Goal: Communication & Community: Answer question/provide support

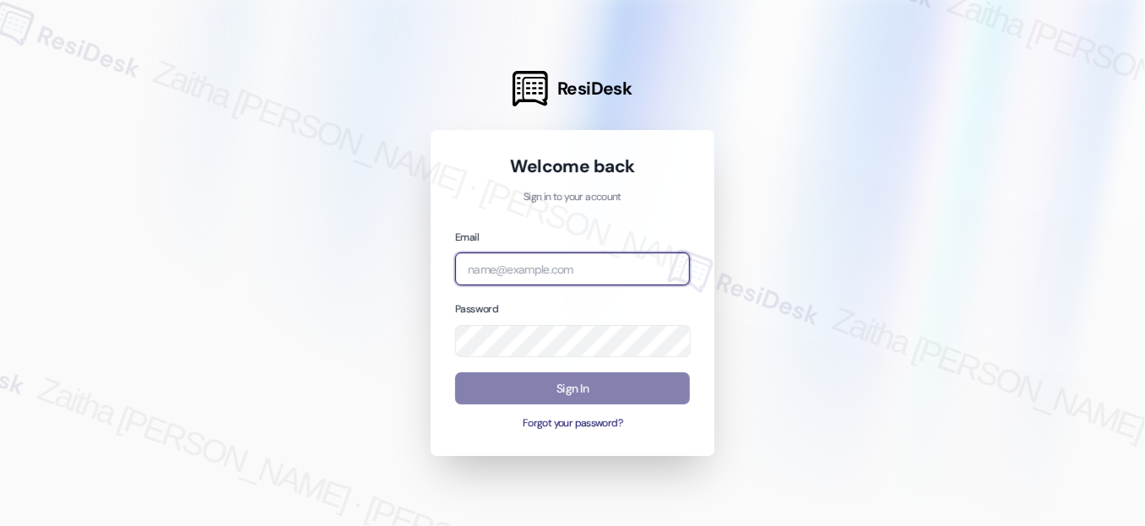
click at [529, 268] on input "email" at bounding box center [572, 269] width 235 height 33
type input "[EMAIL_ADDRESS][PERSON_NAME][DOMAIN_NAME]"
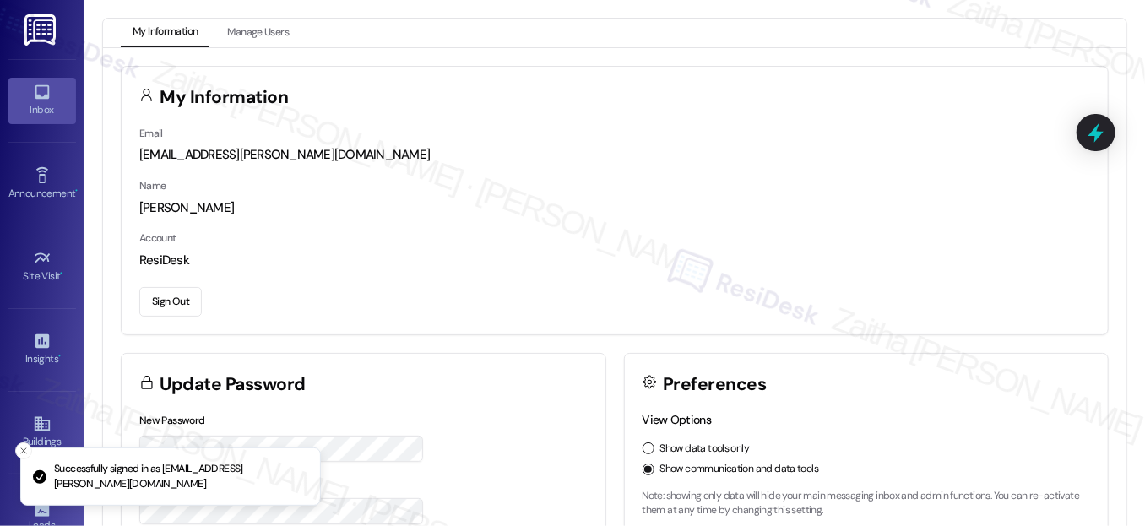
click at [47, 114] on div "Inbox" at bounding box center [42, 109] width 84 height 17
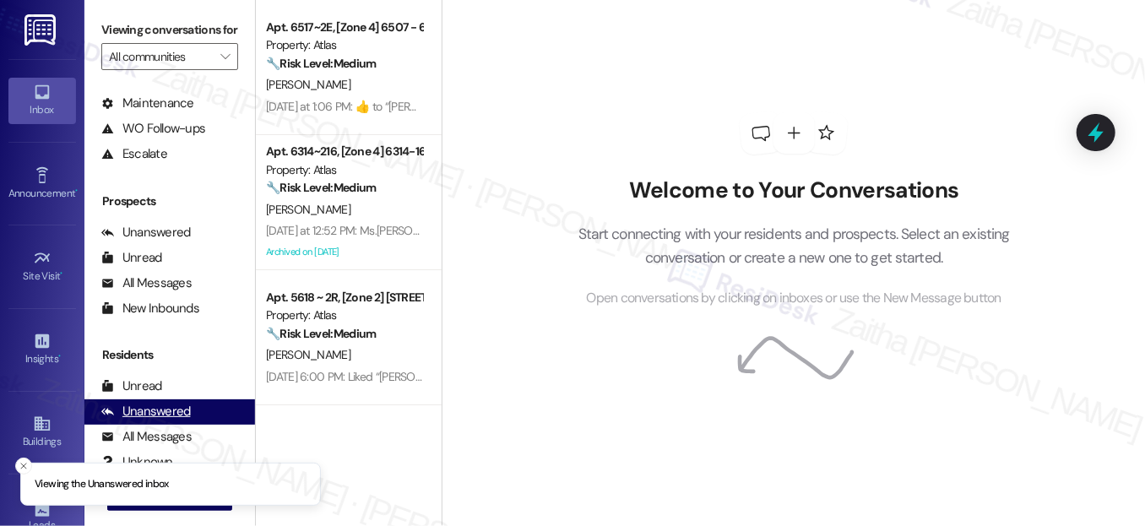
scroll to position [228, 0]
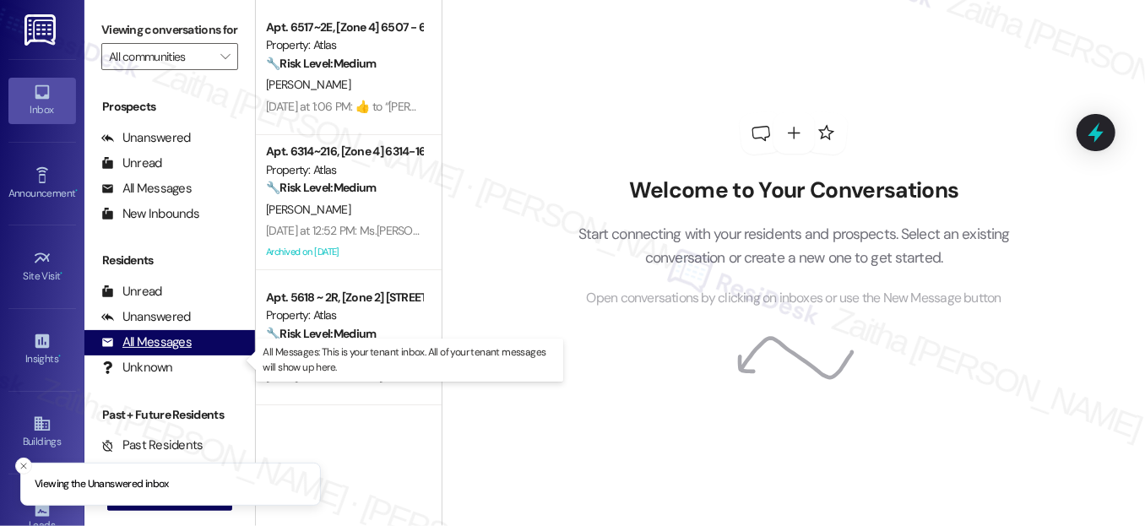
click at [153, 351] on div "All Messages" at bounding box center [146, 343] width 90 height 18
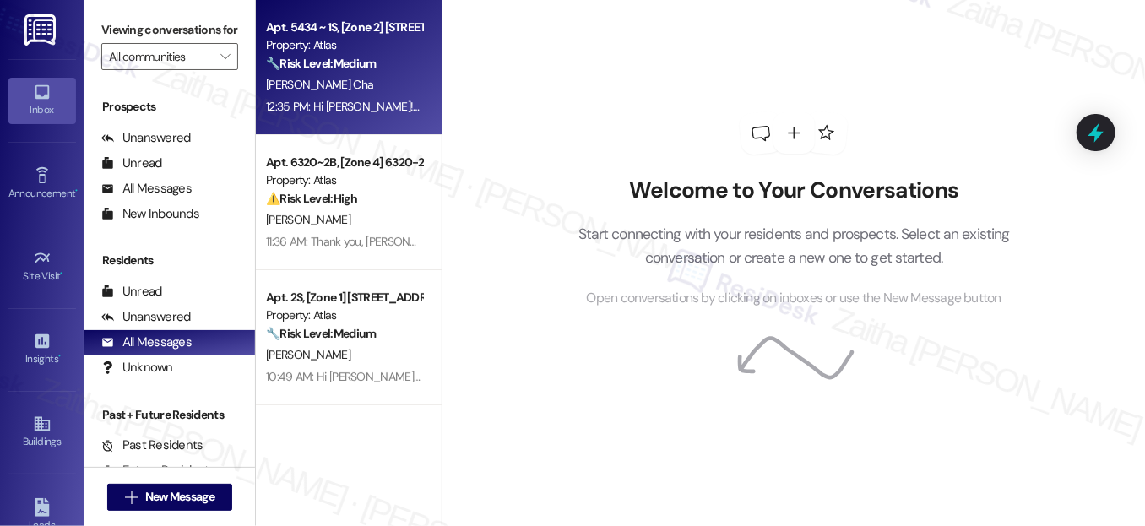
click at [358, 89] on div "[PERSON_NAME] Cha" at bounding box center [344, 84] width 160 height 21
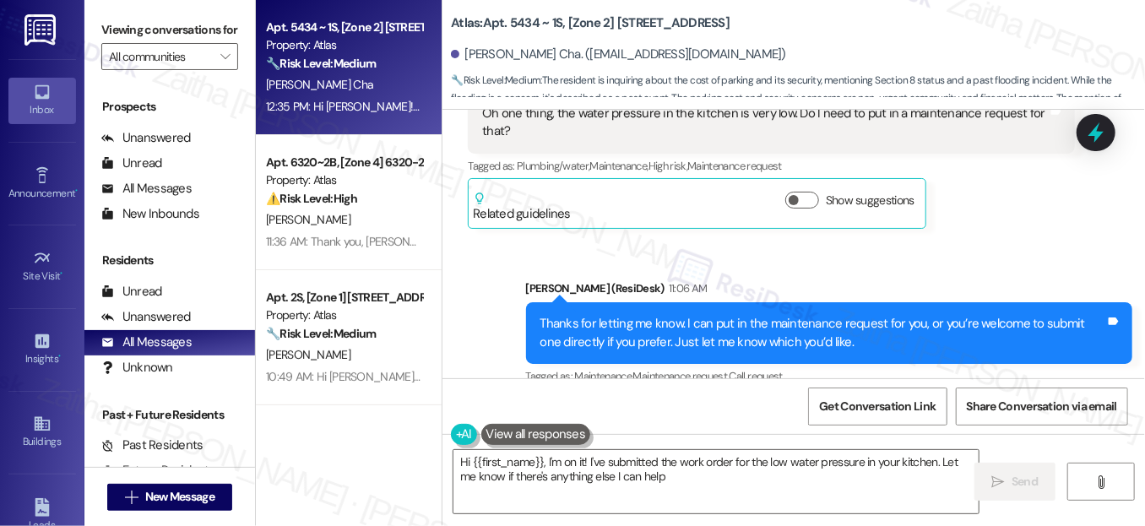
scroll to position [1629, 0]
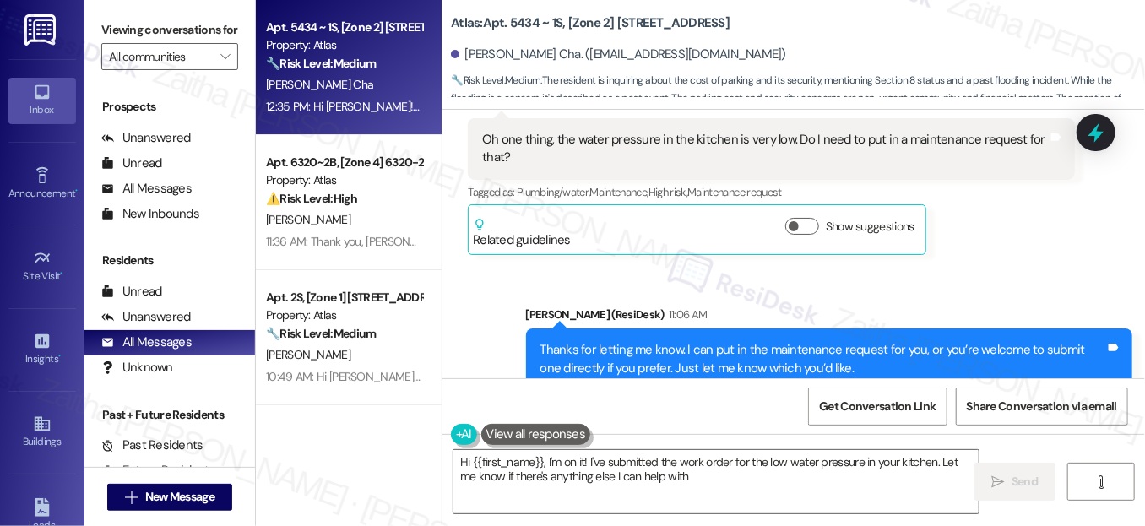
type textarea "Hi {{first_name}}, I'm on it! I've submitted the work order for the low water p…"
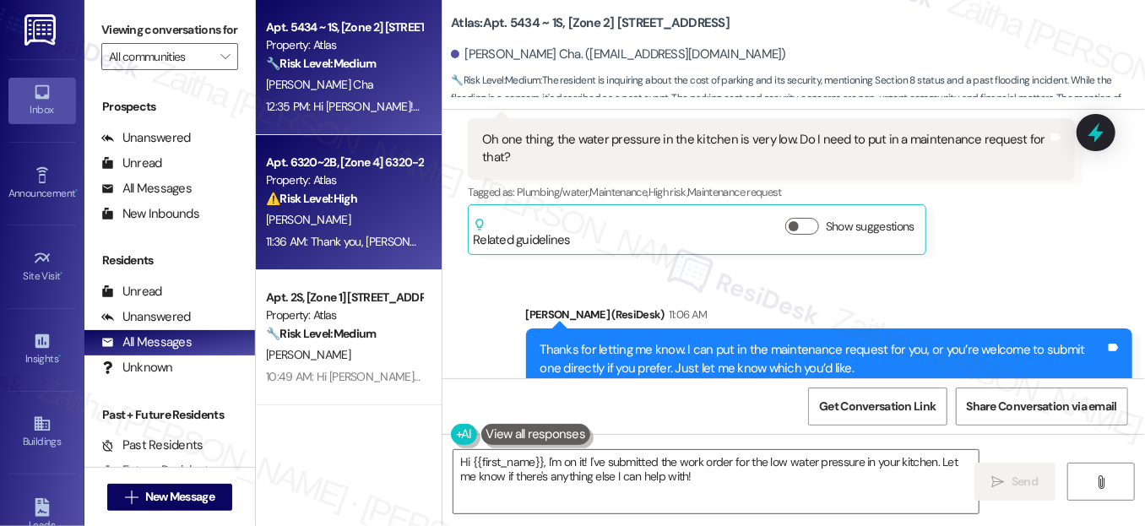
click at [347, 215] on span "[PERSON_NAME]" at bounding box center [308, 219] width 84 height 15
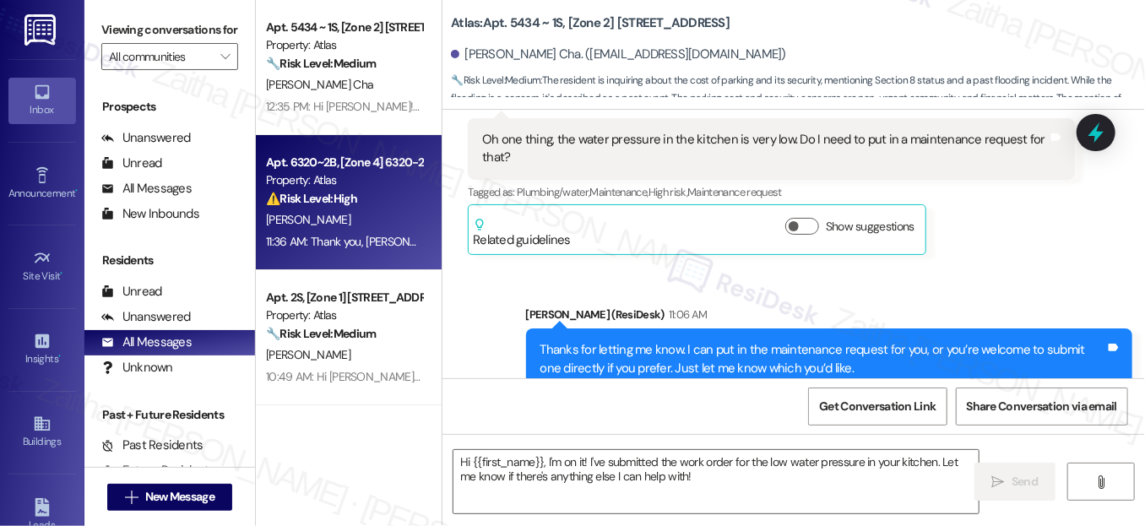
type textarea "Fetching suggested responses. Please feel free to read through the conversation…"
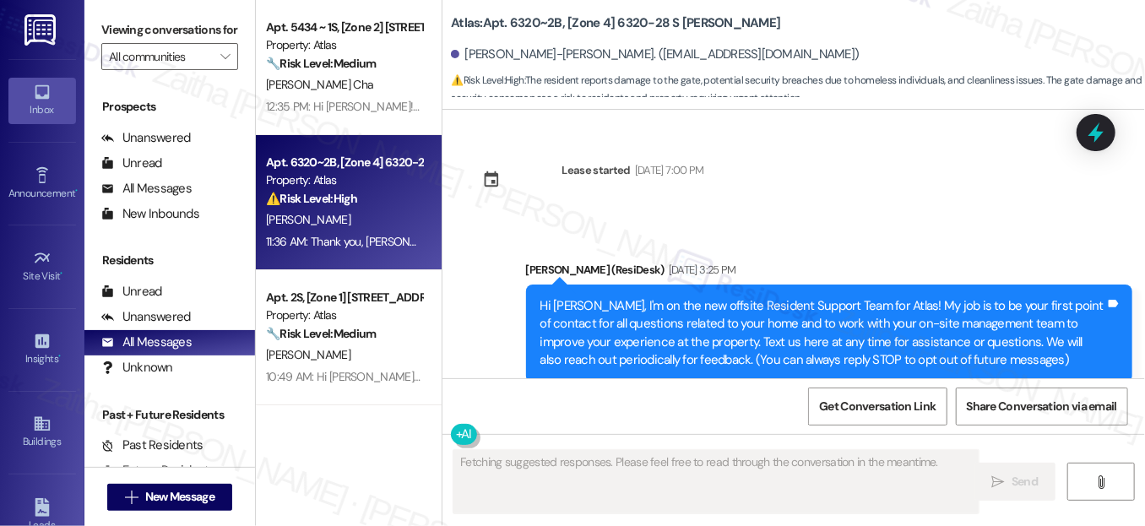
scroll to position [47492, 0]
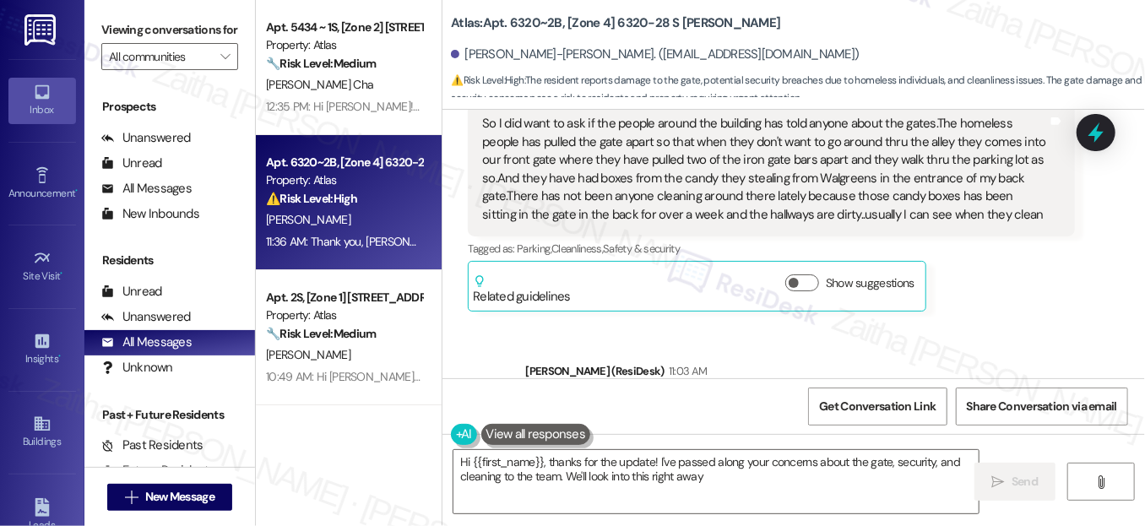
type textarea "Hi {{first_name}}, thanks for the update! I've passed along your concerns about…"
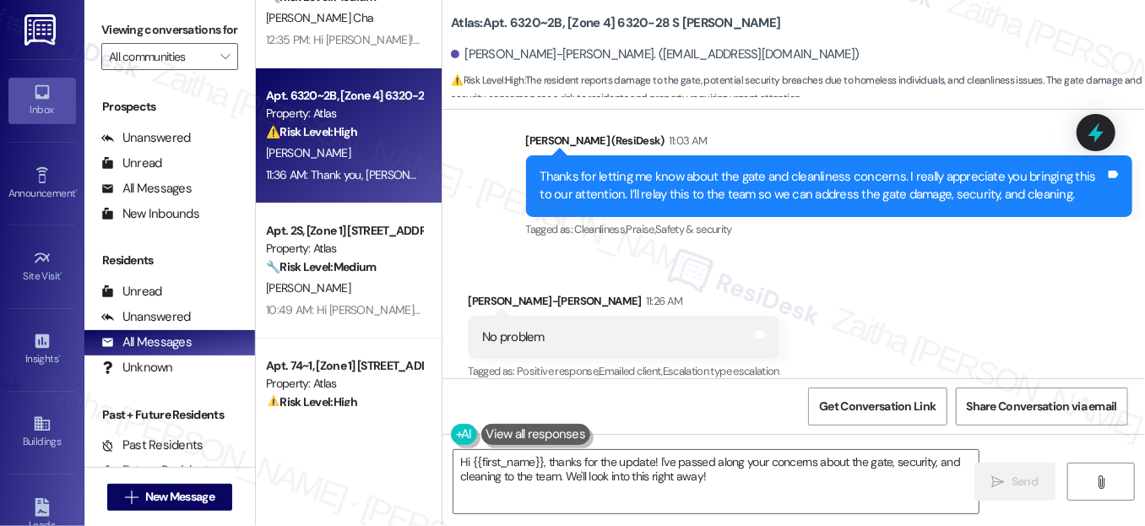
scroll to position [153, 0]
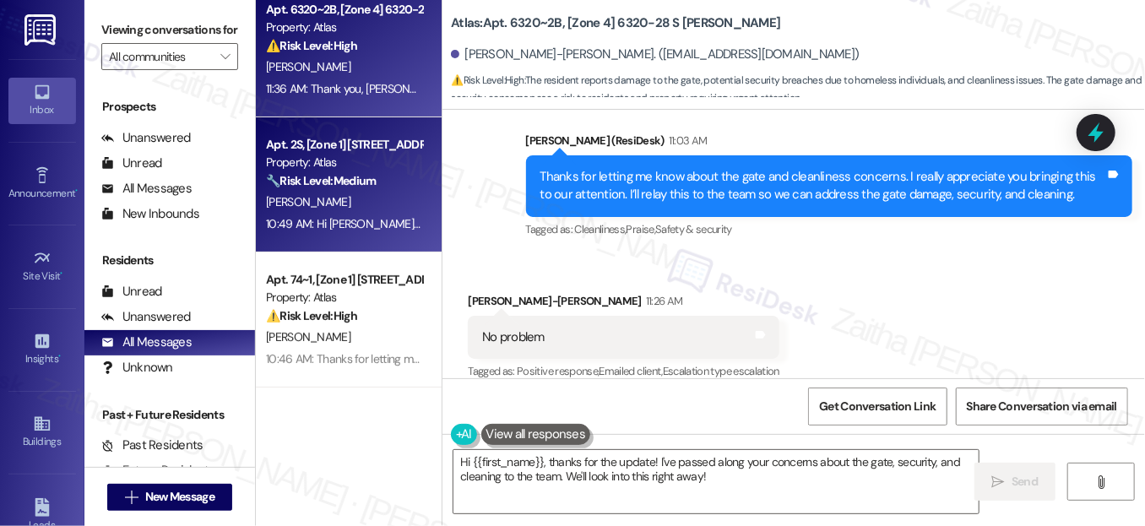
click at [387, 190] on div "Apt. 2S, [Zone 1] 4139-41 S [US_STATE] Property: Atlas 🔧 Risk Level: Medium The…" at bounding box center [344, 162] width 160 height 57
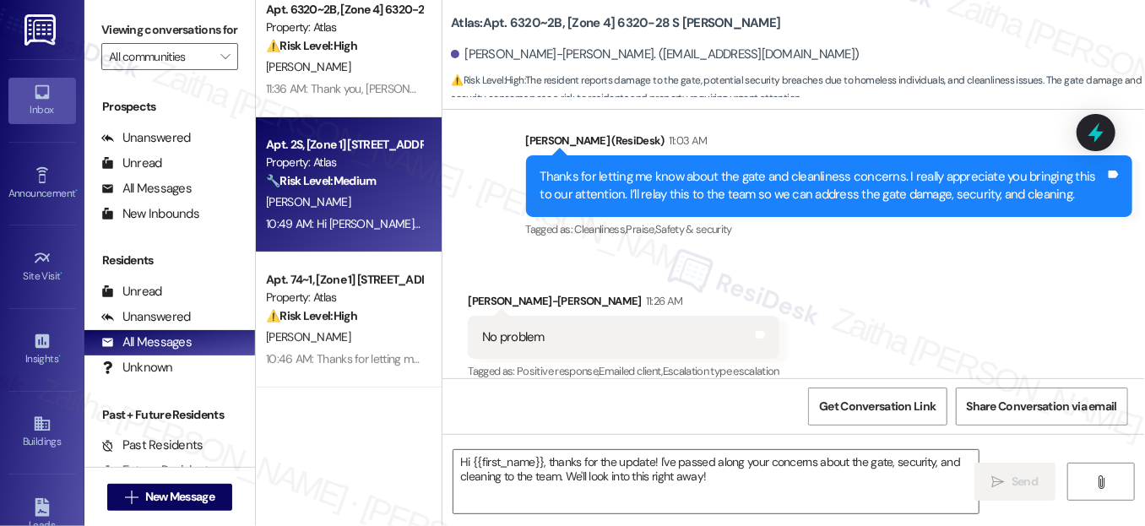
type textarea "Fetching suggested responses. Please feel free to read through the conversation…"
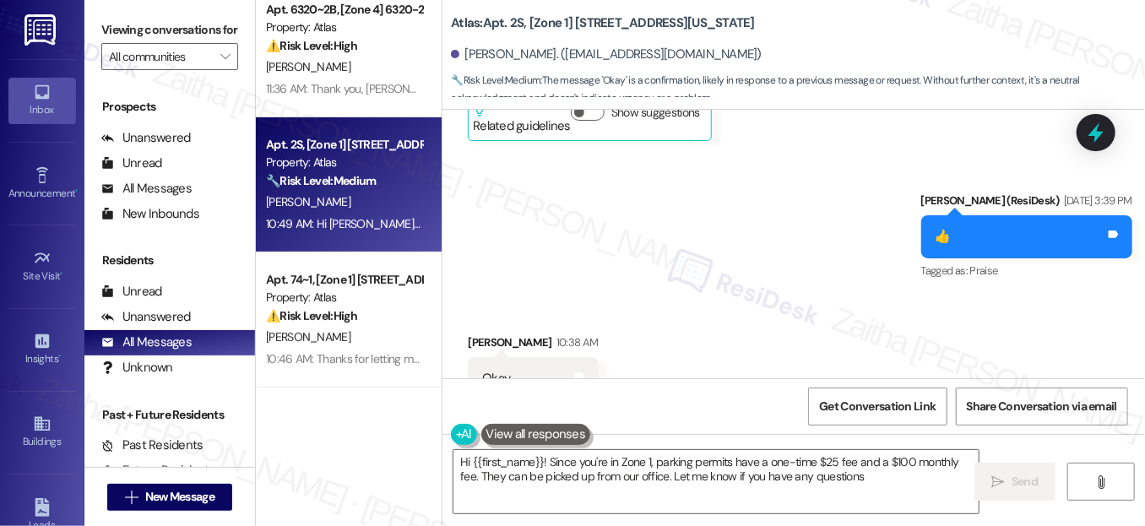
type textarea "Hi {{first_name}}! Since you're in Zone 1, parking permits have a one-time $25 …"
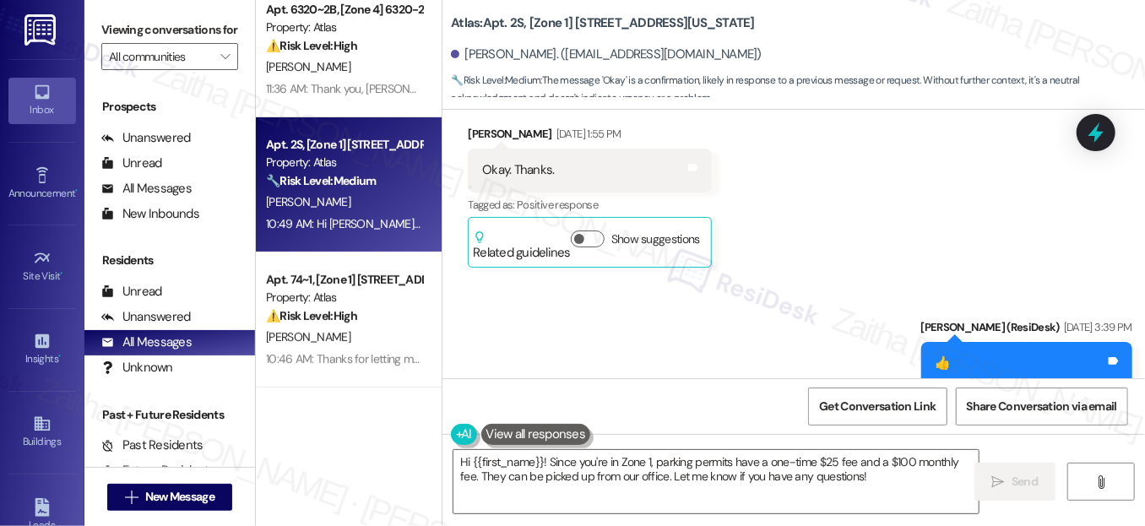
scroll to position [4950, 0]
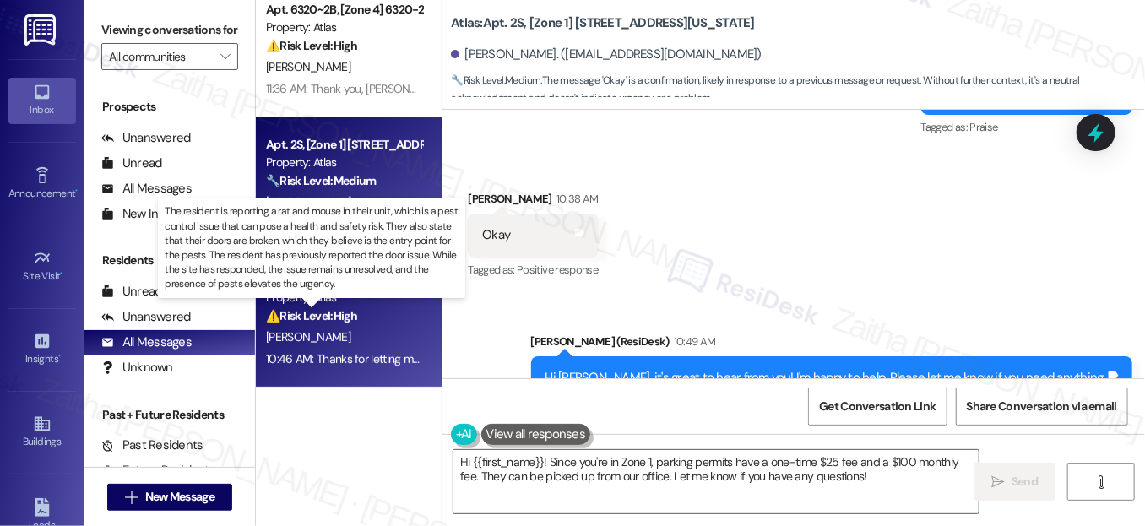
click at [331, 321] on strong "⚠️ Risk Level: High" at bounding box center [311, 315] width 91 height 15
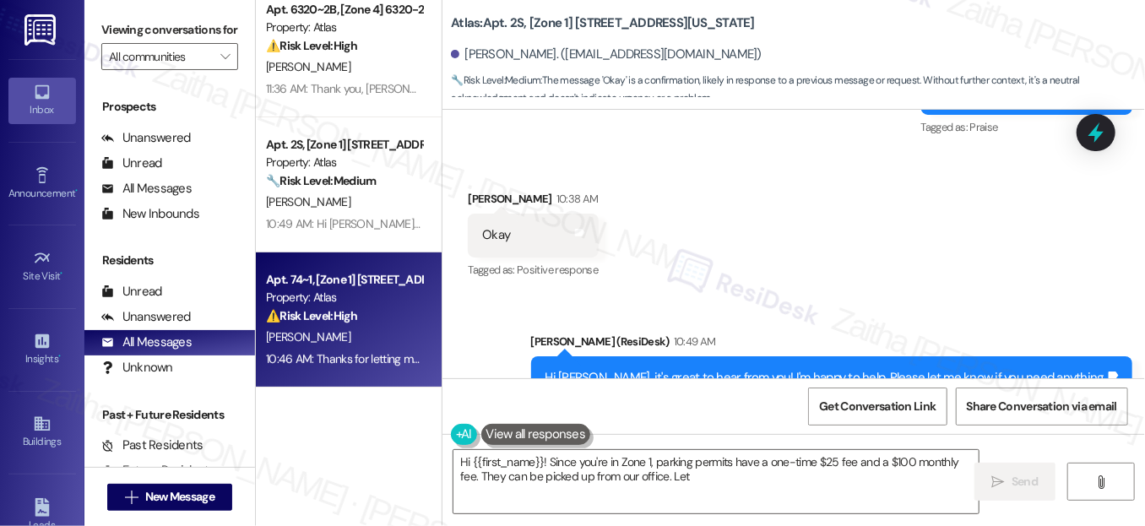
type textarea "Hi {{first_name}}! Since you're in Zone 1, parking permits have a one-time $25 …"
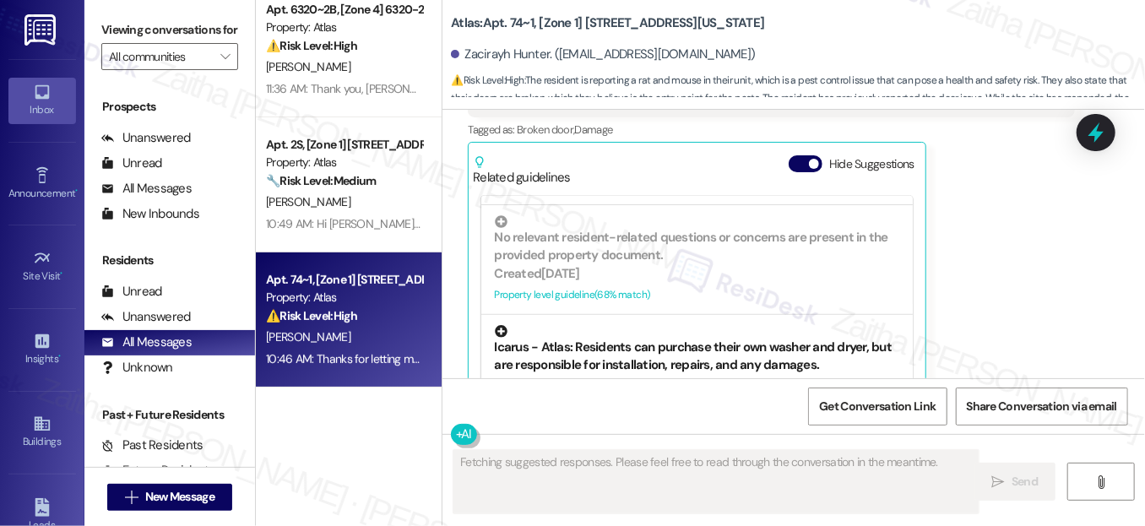
scroll to position [383, 0]
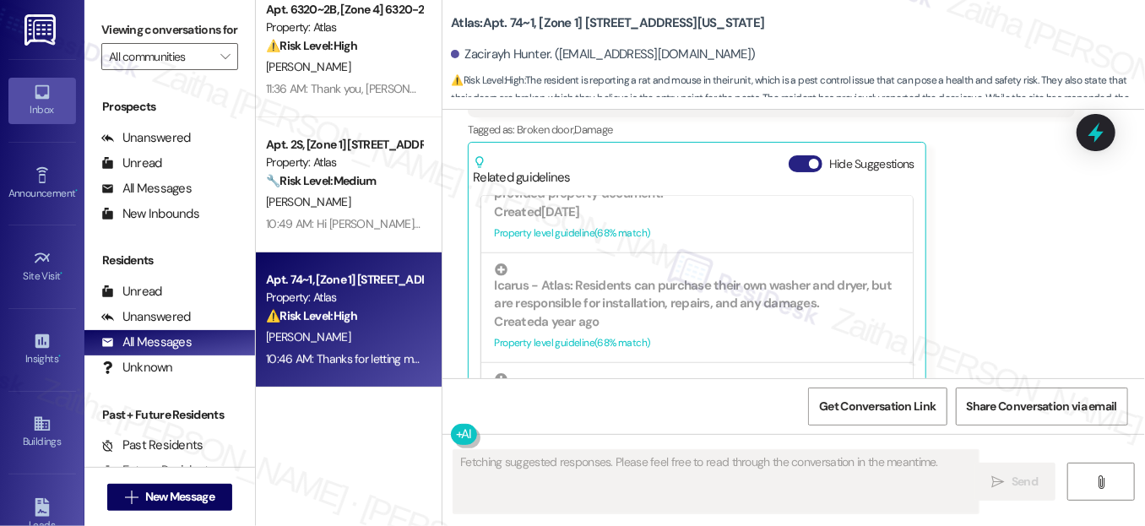
click at [792, 155] on button "Hide Suggestions" at bounding box center [806, 163] width 34 height 17
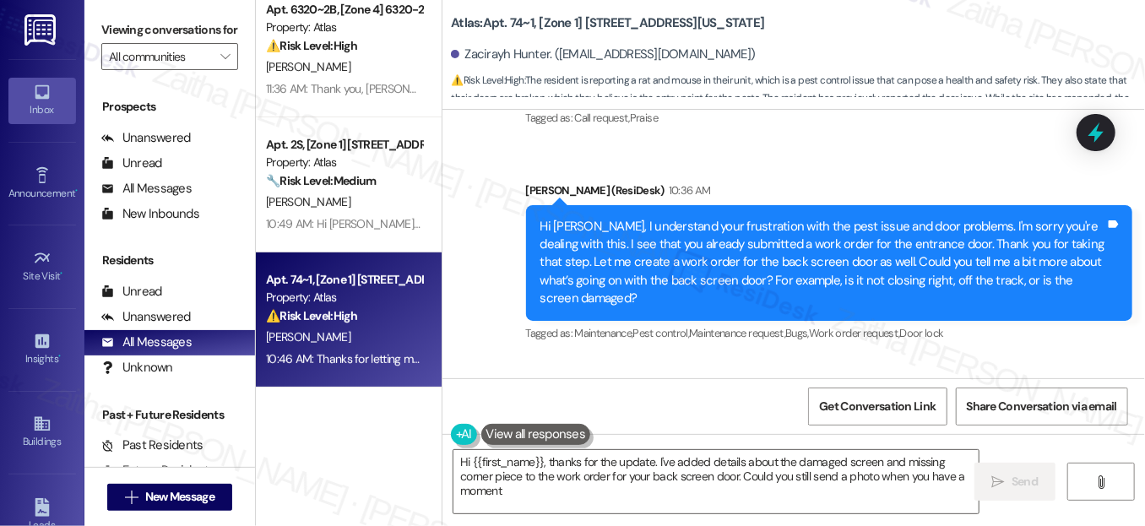
type textarea "Hi {{first_name}}, thanks for the update. I've added details about the damaged …"
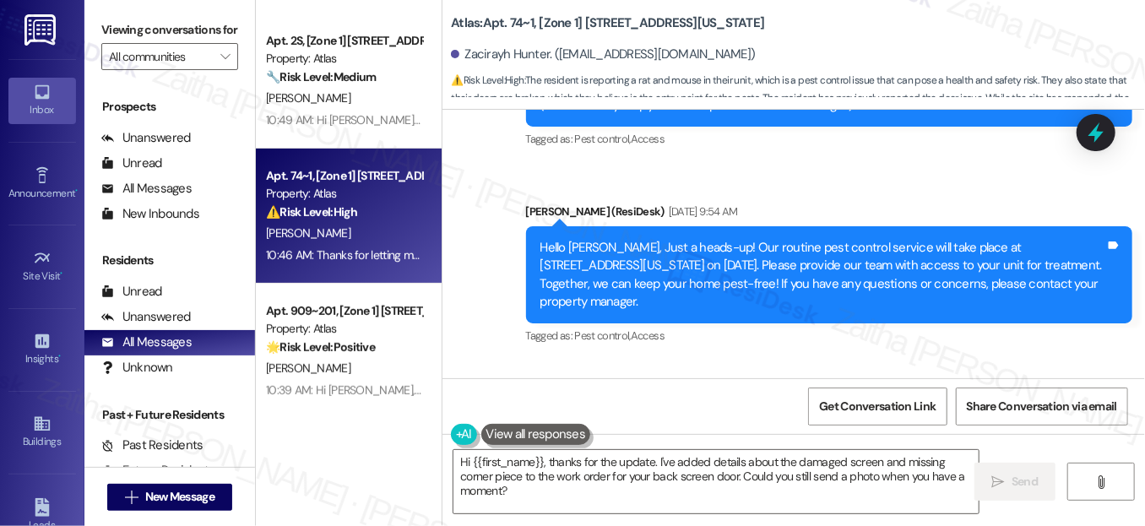
scroll to position [460, 0]
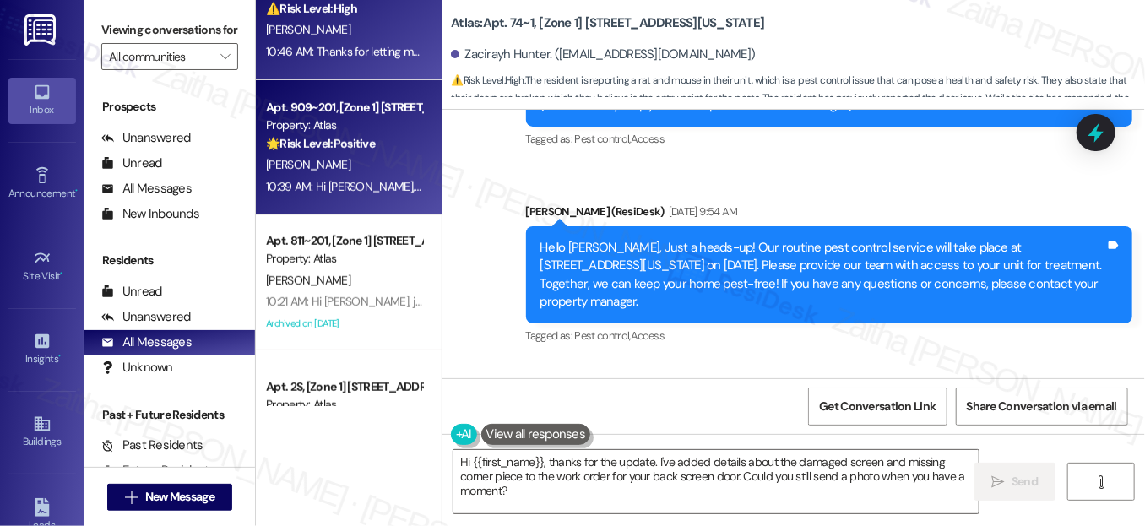
click at [366, 149] on strong "🌟 Risk Level: Positive" at bounding box center [320, 143] width 109 height 15
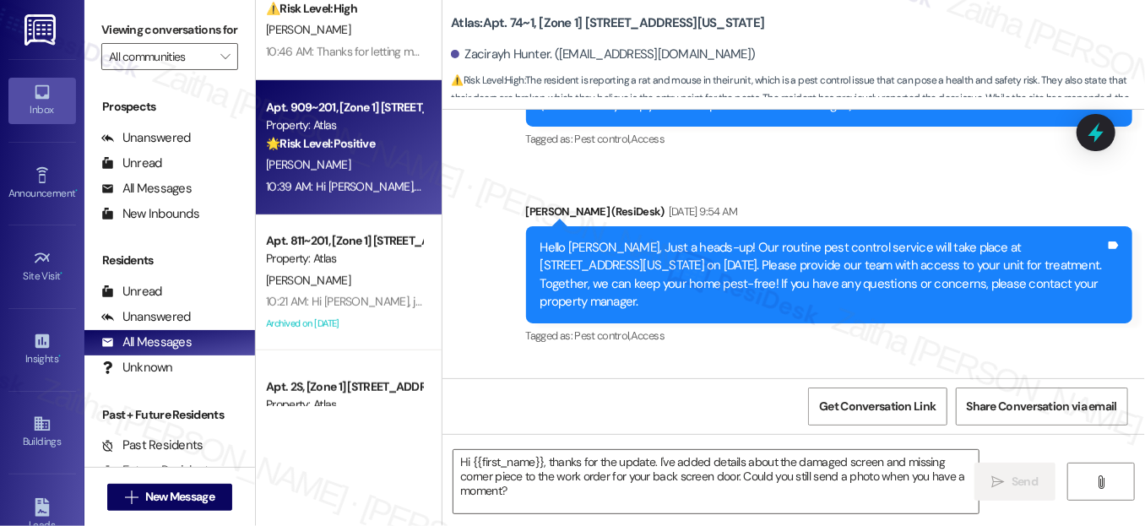
type textarea "Fetching suggested responses. Please feel free to read through the conversation…"
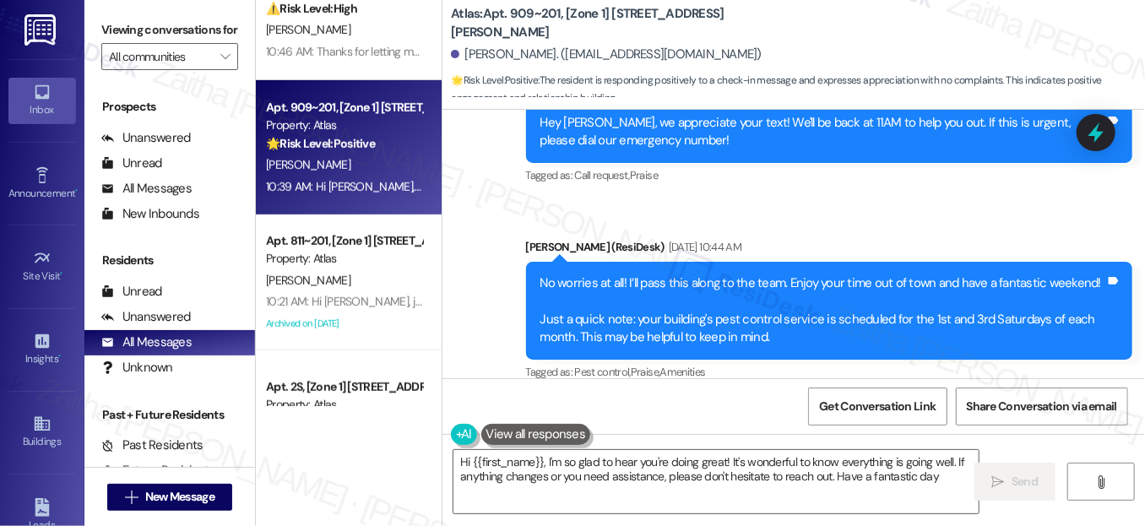
type textarea "Hi {{first_name}}, I'm so glad to hear you're doing great! It's wonderful to kn…"
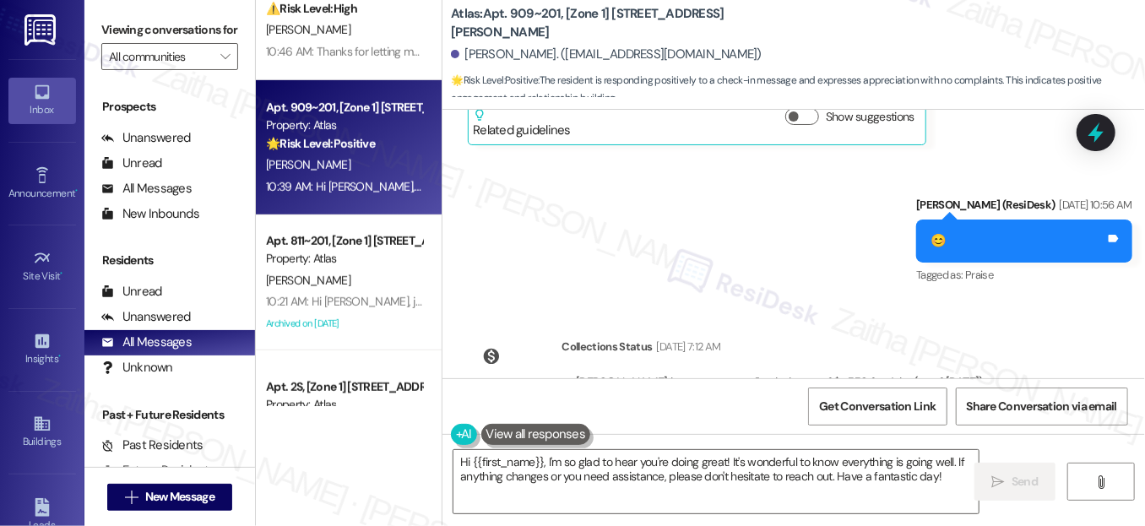
scroll to position [6482, 0]
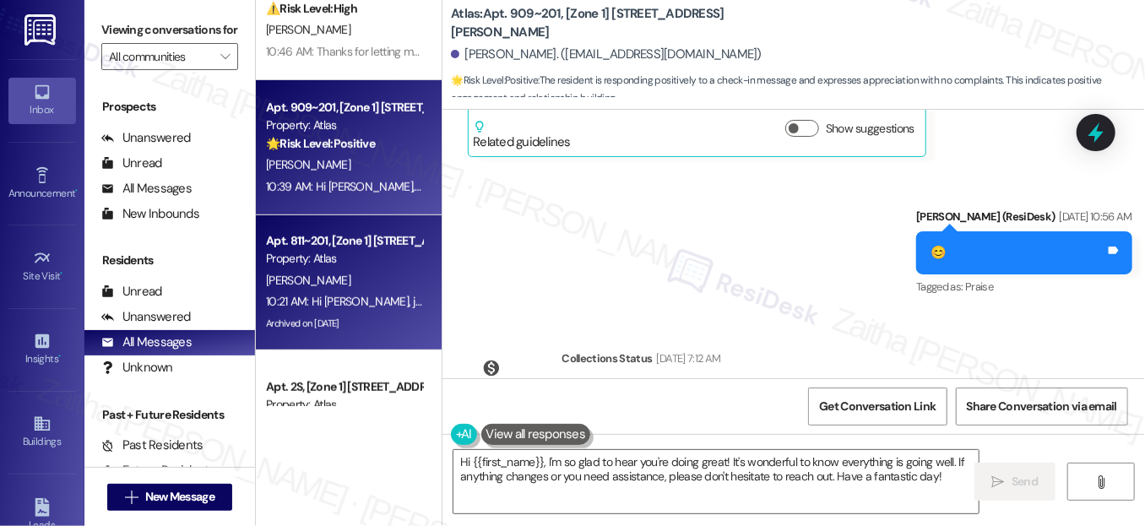
click at [410, 279] on div "[PERSON_NAME]" at bounding box center [344, 280] width 160 height 21
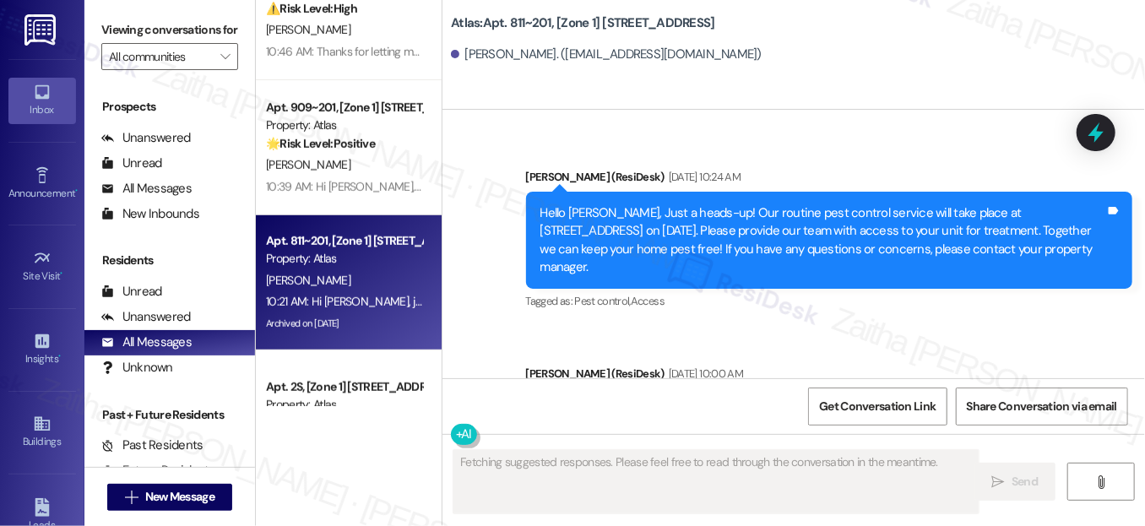
scroll to position [10161, 0]
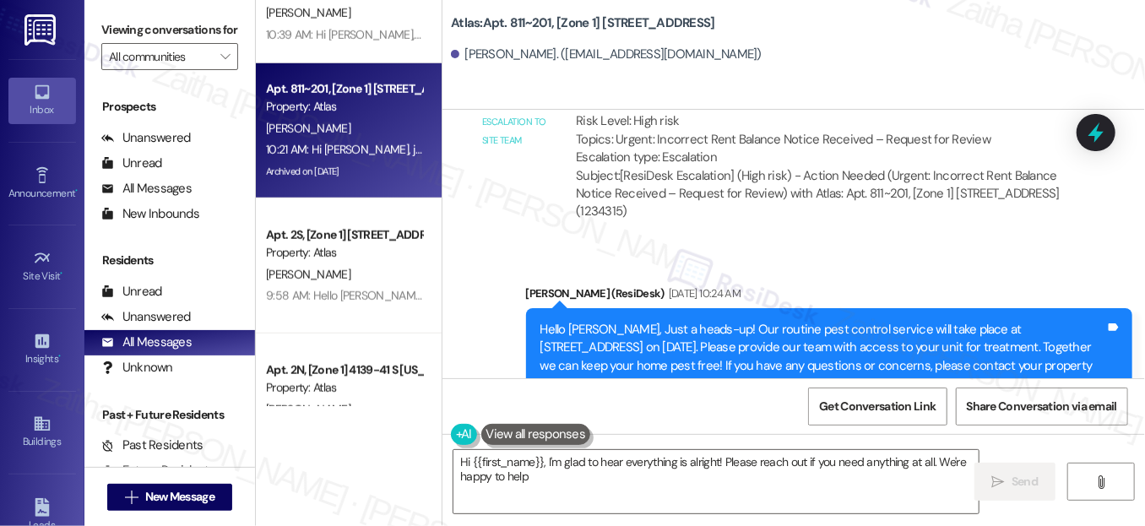
type textarea "Hi {{first_name}}, I'm glad to hear everything is alright! Please reach out if …"
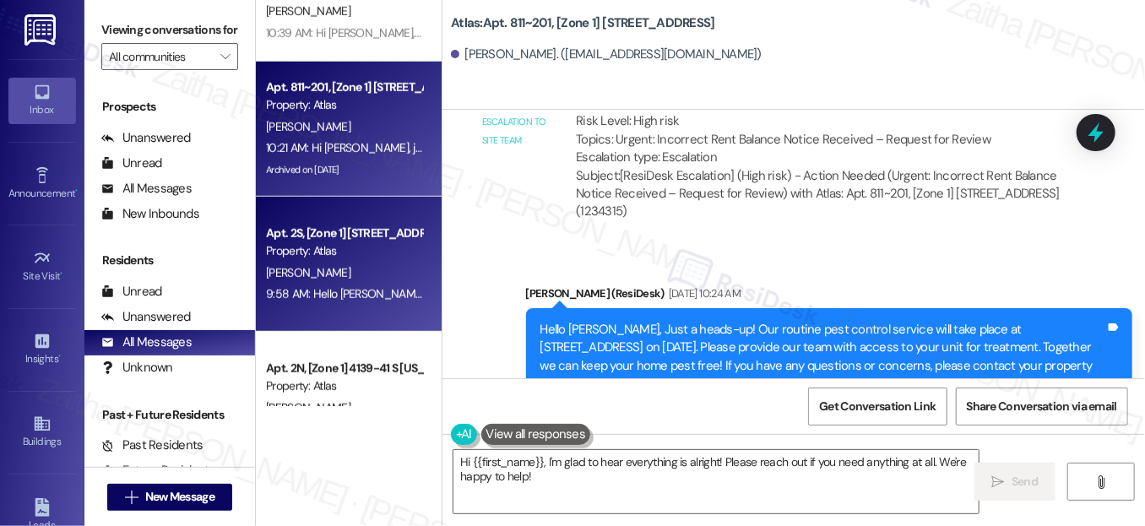
click at [378, 298] on div "9:58 AM: Hello [PERSON_NAME], Just a heads-up! Our routine pest control service…" at bounding box center [1071, 293] width 1611 height 15
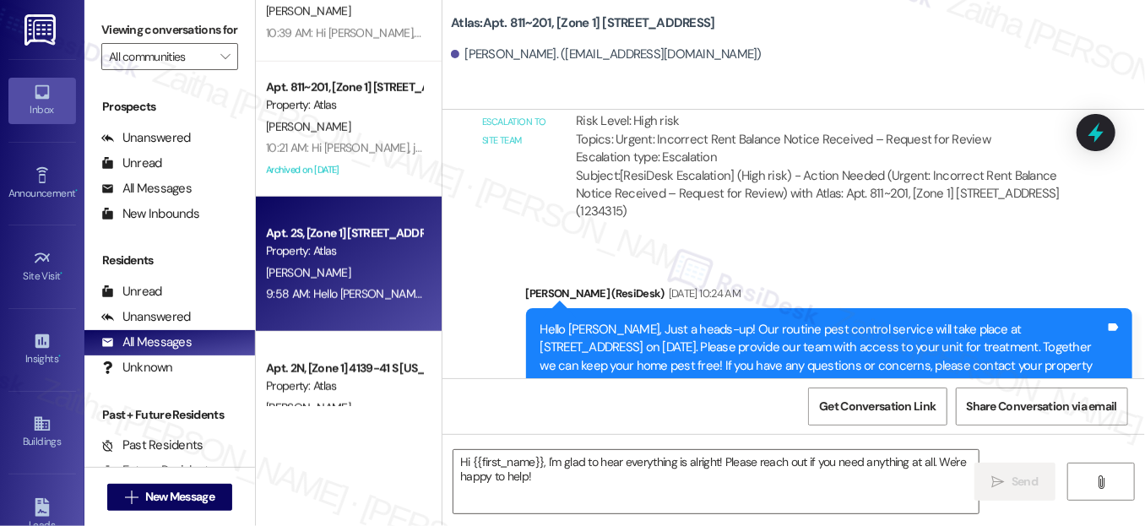
type textarea "Fetching suggested responses. Please feel free to read through the conversation…"
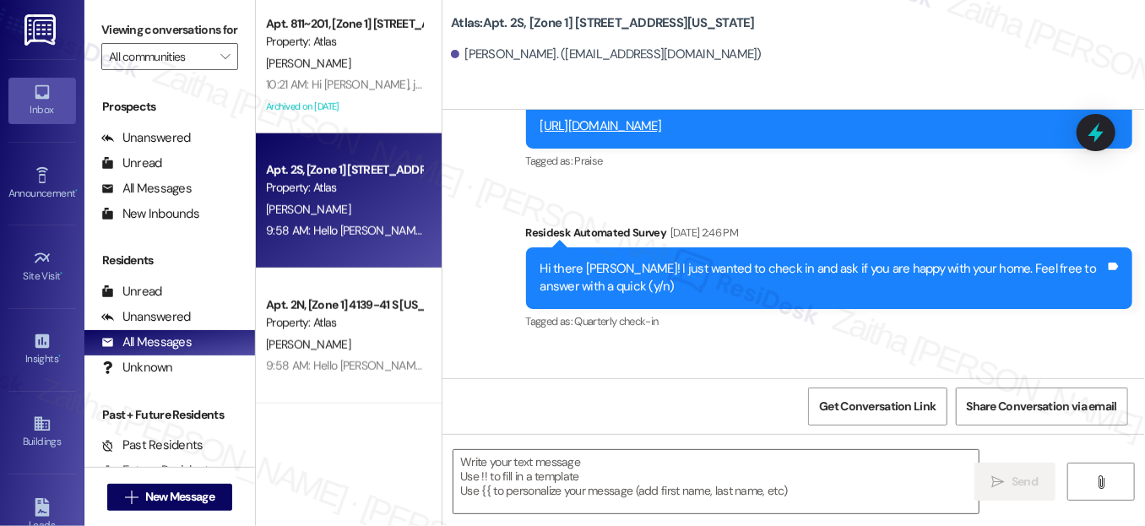
scroll to position [768, 0]
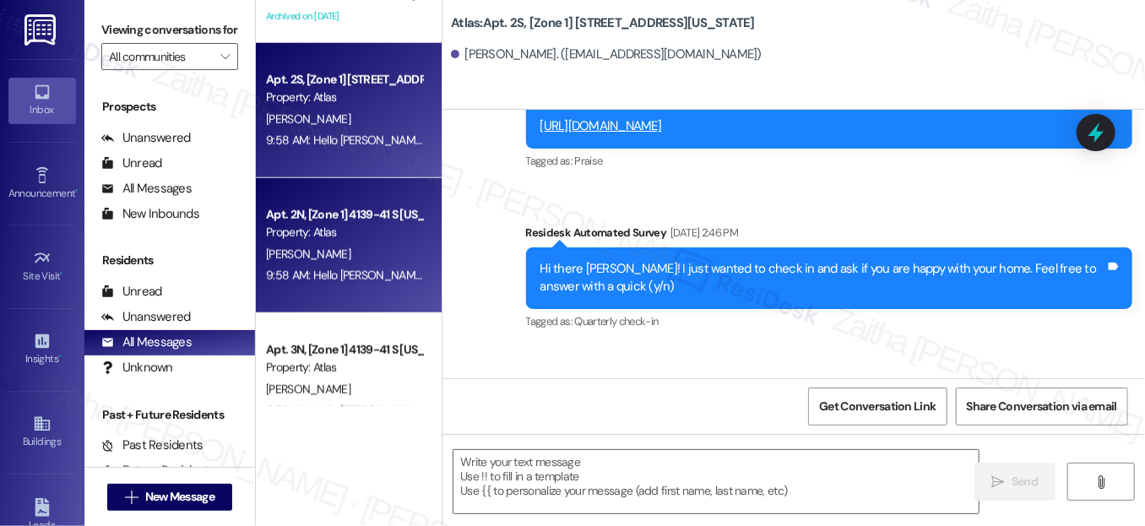
click at [346, 270] on div "9:58 AM: Hello [PERSON_NAME], Just a heads-up! Our routine pest control service…" at bounding box center [1071, 275] width 1611 height 15
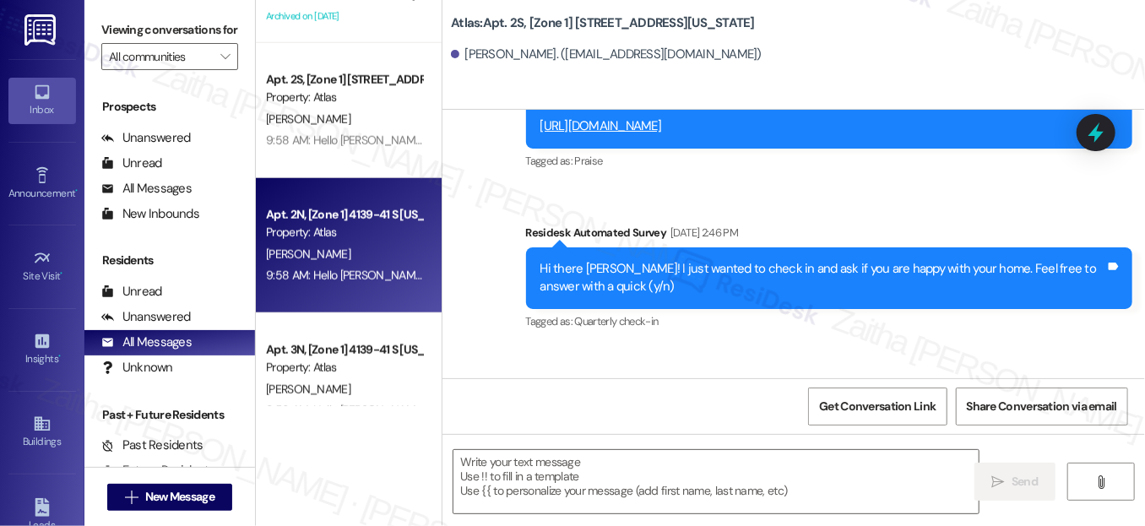
type textarea "Fetching suggested responses. Please feel free to read through the conversation…"
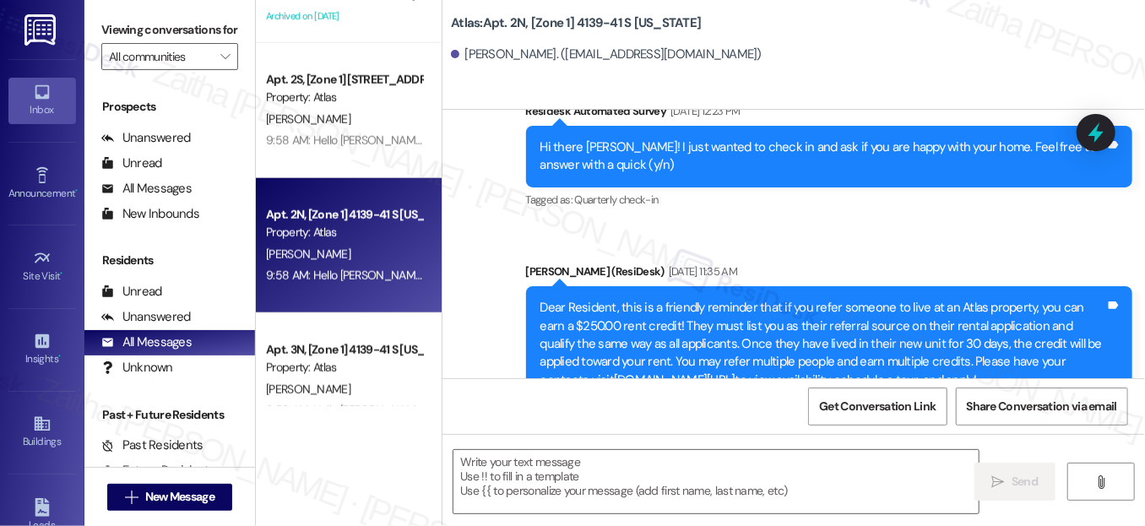
type textarea "Fetching suggested responses. Please feel free to read through the conversation…"
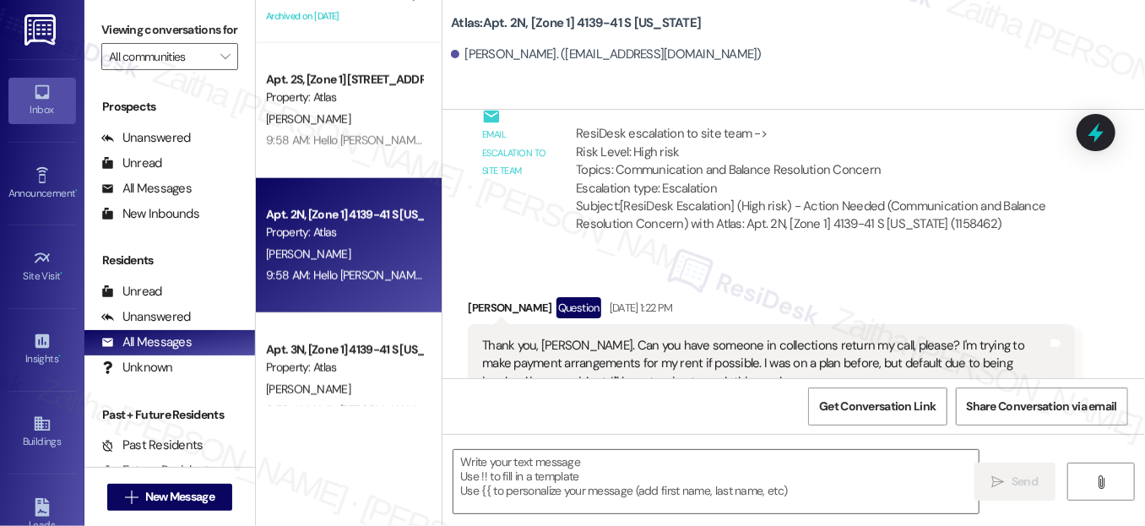
scroll to position [4833, 0]
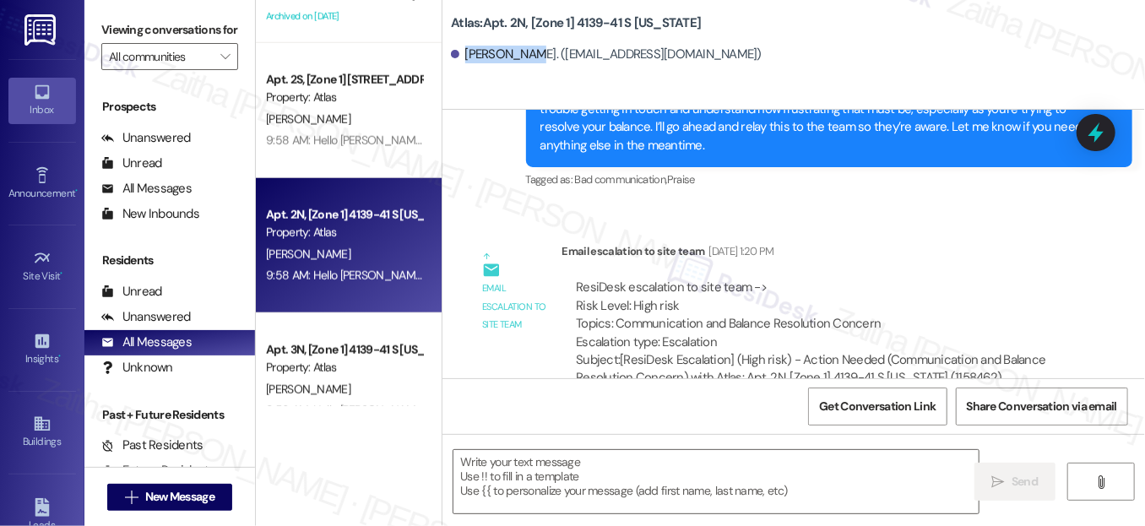
drag, startPoint x: 462, startPoint y: 51, endPoint x: 524, endPoint y: 49, distance: 62.5
click at [524, 49] on div "[PERSON_NAME]. ([EMAIL_ADDRESS][DOMAIN_NAME])" at bounding box center [606, 55] width 311 height 18
copy div "[PERSON_NAME]"
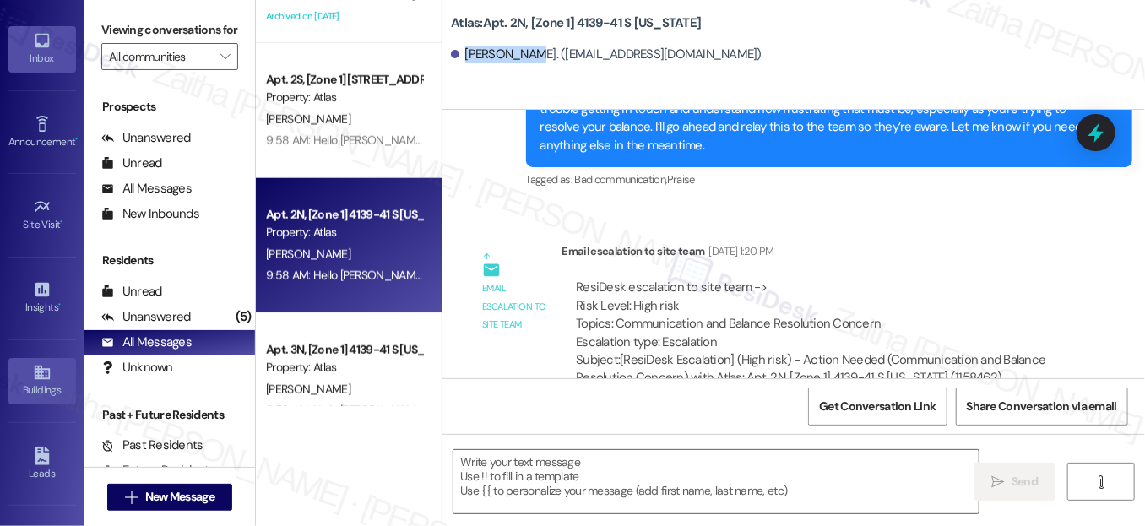
scroll to position [273, 0]
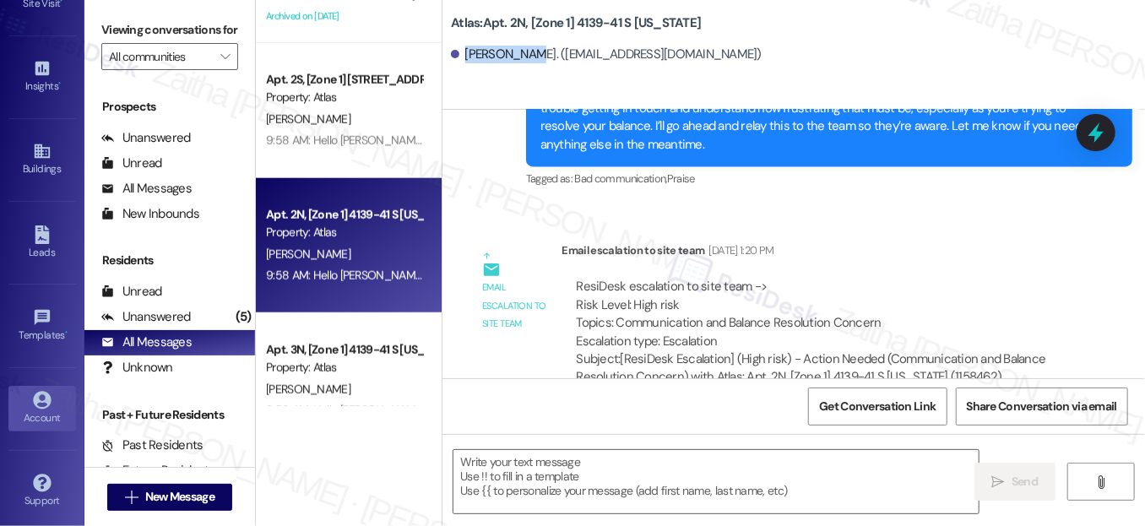
click at [45, 415] on div "Account" at bounding box center [42, 418] width 84 height 17
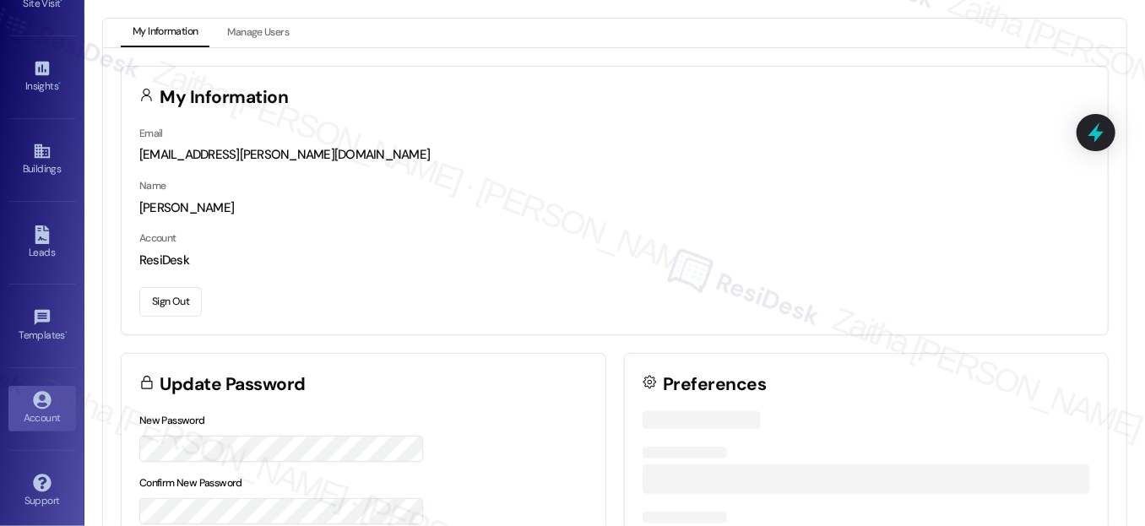
click at [156, 307] on button "Sign Out" at bounding box center [170, 302] width 62 height 30
